Goal: Task Accomplishment & Management: Use online tool/utility

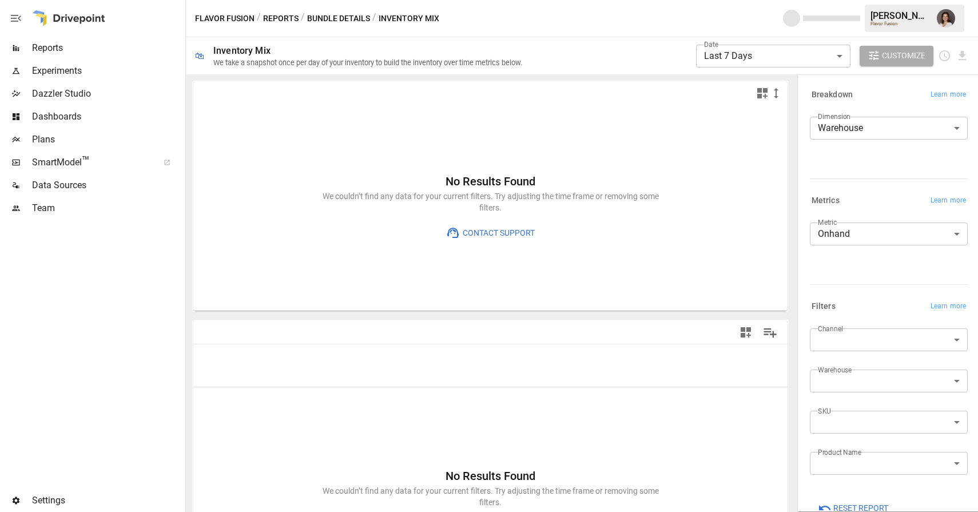
scroll to position [25, 0]
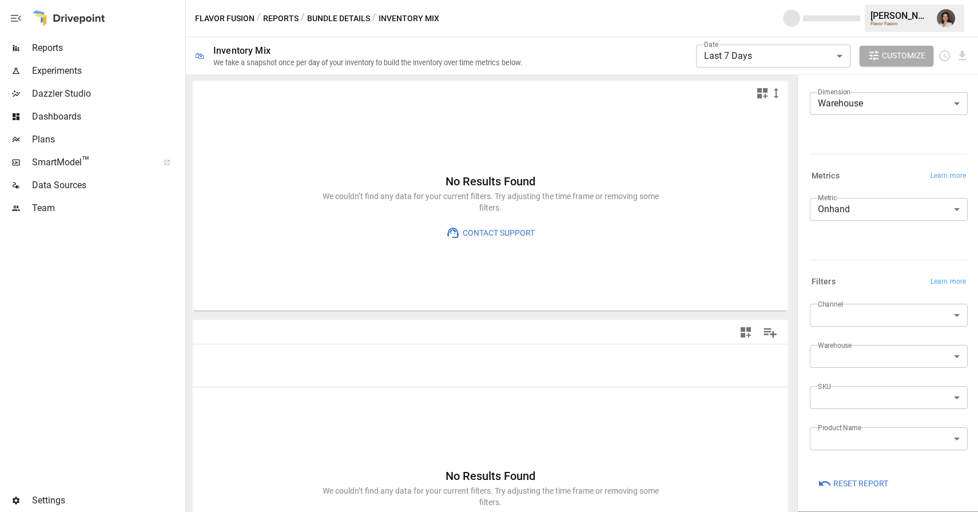
click at [850, 480] on span "Reset Report" at bounding box center [860, 483] width 55 height 14
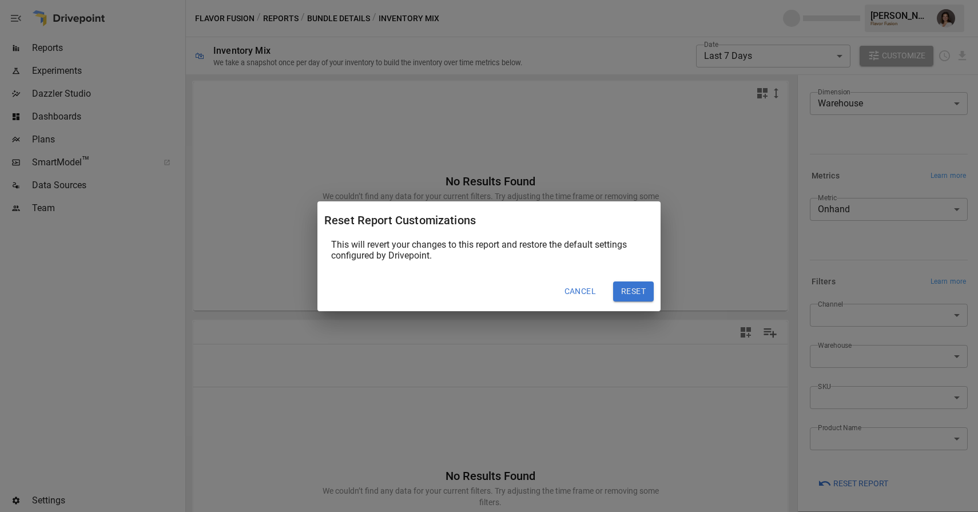
click at [633, 284] on button "Reset" at bounding box center [633, 291] width 41 height 21
type input "***"
